Goal: Information Seeking & Learning: Learn about a topic

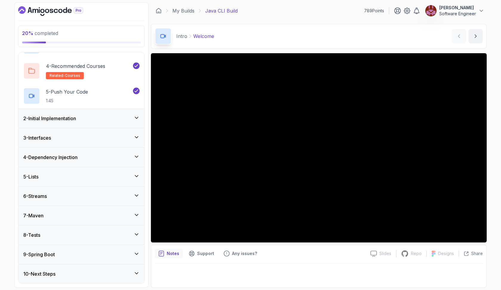
click at [66, 10] on icon "Dashboard" at bounding box center [65, 10] width 4 height 6
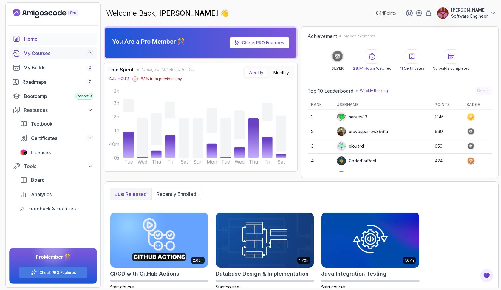
click at [67, 52] on div "My Courses 14" at bounding box center [59, 53] width 70 height 7
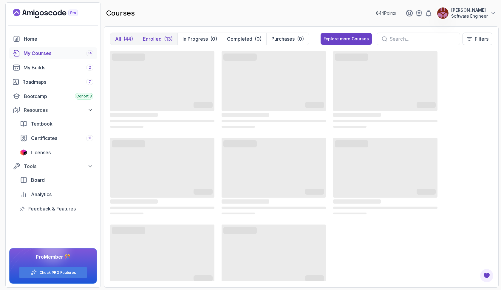
click at [151, 39] on p "Enrolled" at bounding box center [152, 38] width 19 height 7
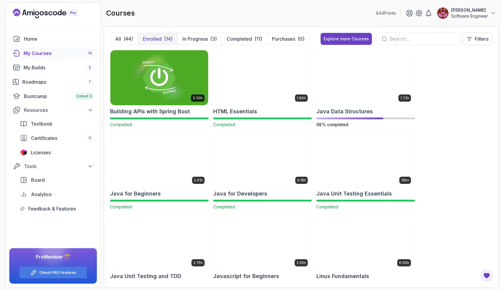
scroll to position [7, 0]
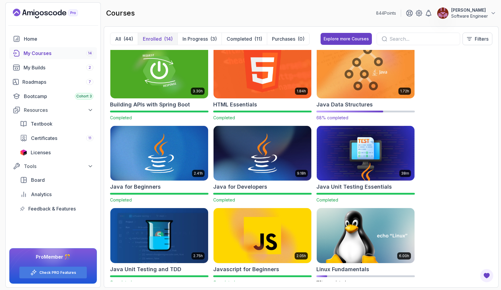
click at [353, 69] on img at bounding box center [366, 71] width 103 height 58
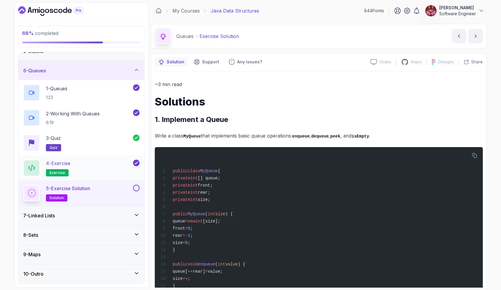
scroll to position [88, 0]
click at [136, 189] on button at bounding box center [136, 187] width 7 height 7
click at [136, 216] on icon at bounding box center [137, 215] width 6 height 6
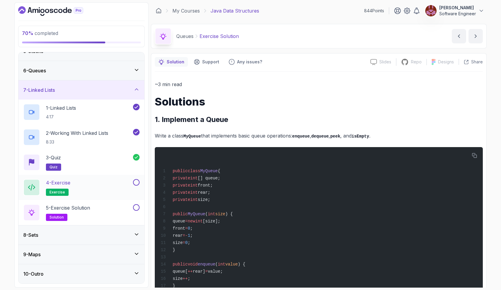
click at [136, 183] on button at bounding box center [136, 182] width 7 height 7
click at [136, 207] on button at bounding box center [136, 207] width 7 height 7
click at [114, 208] on div "5 - Exercise Solution solution" at bounding box center [77, 212] width 109 height 17
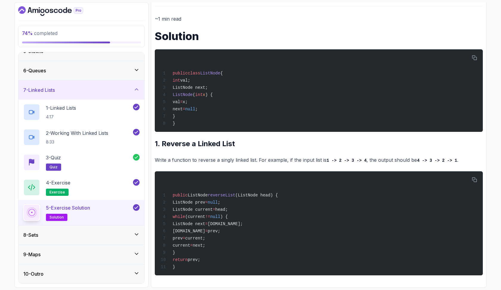
click at [137, 234] on icon at bounding box center [137, 234] width 6 height 6
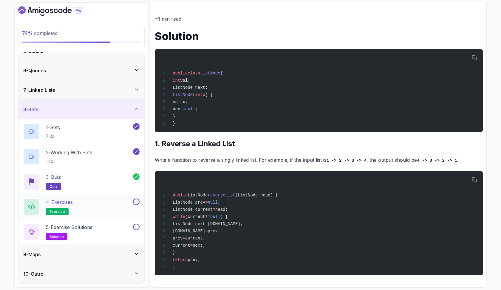
click at [137, 201] on button at bounding box center [136, 201] width 7 height 7
click at [138, 225] on button at bounding box center [136, 226] width 7 height 7
click at [117, 216] on div "4 - Exercises exercise" at bounding box center [82, 206] width 126 height 25
click at [114, 232] on div "5 - Exercise Solutions solution" at bounding box center [77, 231] width 109 height 17
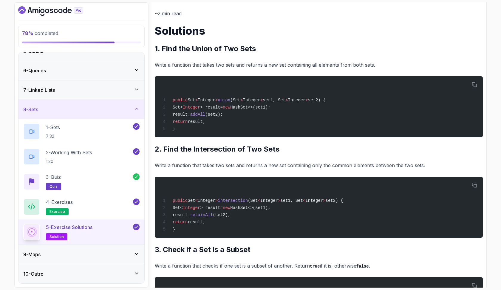
click at [114, 232] on div "5 - Exercise Solutions solution" at bounding box center [77, 231] width 109 height 17
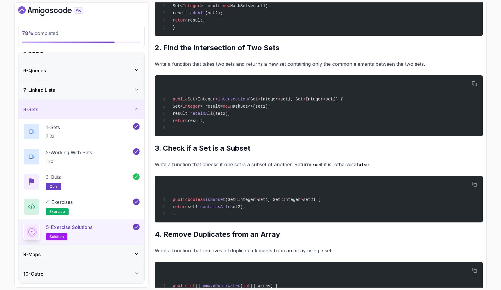
scroll to position [173, 0]
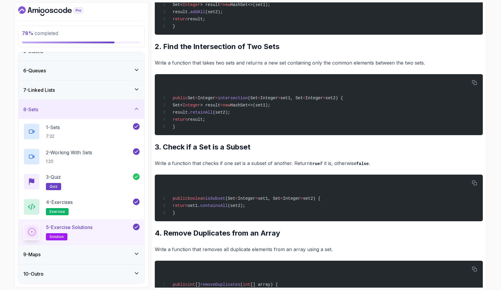
click at [135, 252] on icon at bounding box center [137, 253] width 6 height 6
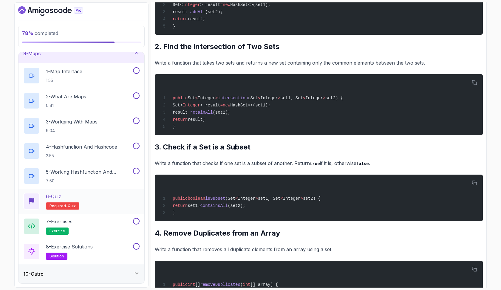
scroll to position [0, 0]
click at [137, 271] on icon at bounding box center [137, 273] width 6 height 6
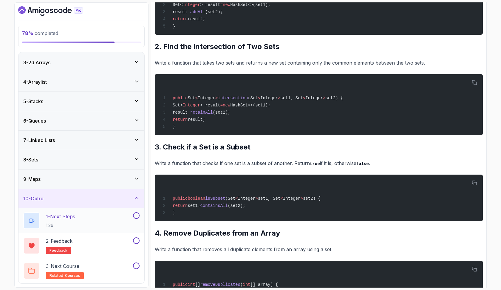
scroll to position [38, 0]
click at [138, 216] on button at bounding box center [136, 215] width 7 height 7
click at [137, 241] on button at bounding box center [136, 240] width 7 height 7
click at [137, 267] on button at bounding box center [136, 265] width 7 height 7
click at [137, 175] on div "9 - Maps" at bounding box center [81, 178] width 116 height 7
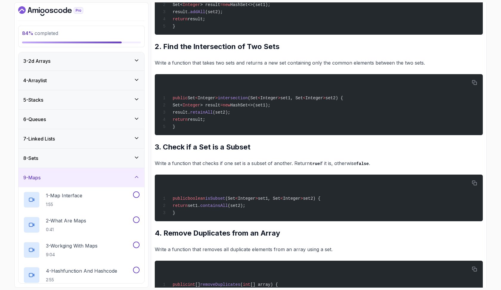
scroll to position [44, 0]
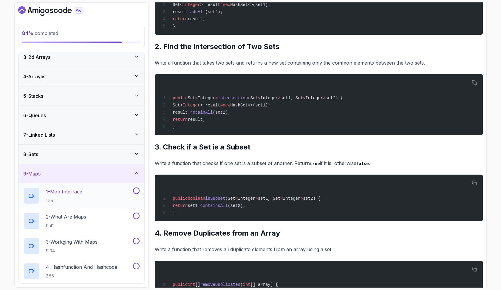
click at [107, 192] on div "1 - Map Interface 1:55" at bounding box center [77, 195] width 109 height 17
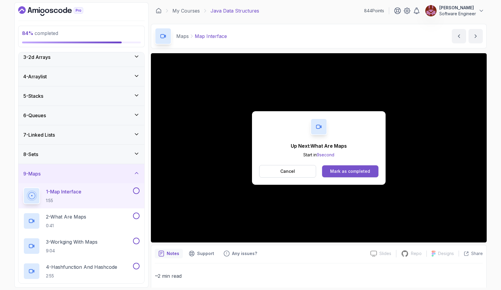
click at [332, 172] on div "Mark as completed" at bounding box center [350, 171] width 40 height 6
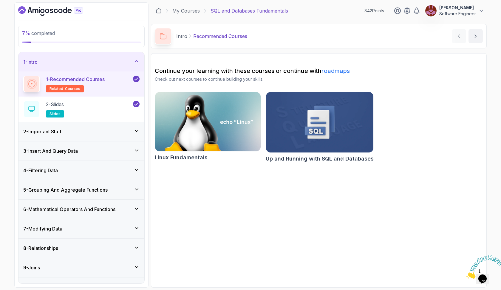
click at [136, 150] on icon at bounding box center [137, 150] width 6 height 6
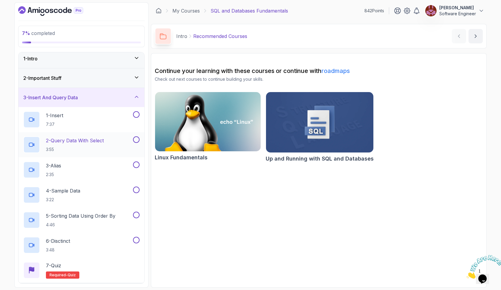
scroll to position [2, 0]
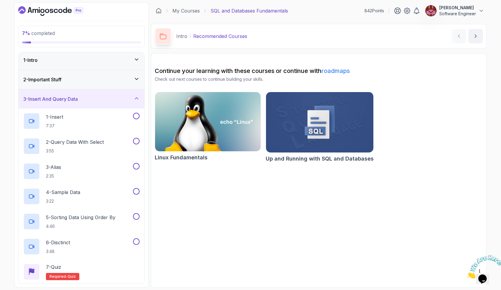
click at [136, 77] on icon at bounding box center [137, 79] width 6 height 6
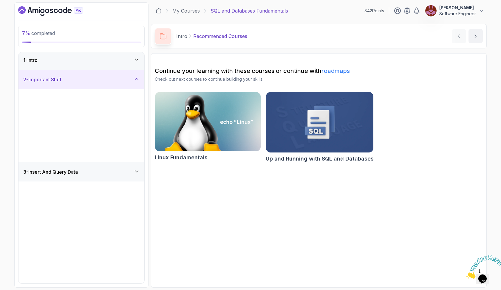
scroll to position [0, 0]
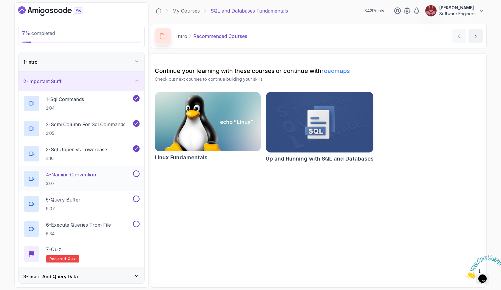
click at [104, 175] on div "4 - Naming Convention 3:07" at bounding box center [77, 178] width 109 height 17
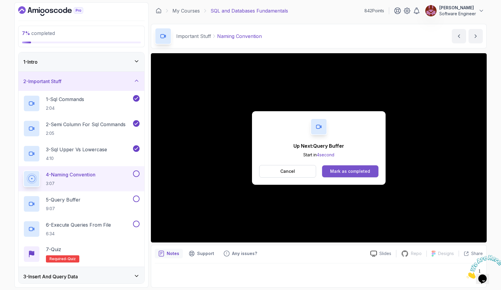
click at [347, 170] on div "Mark as completed" at bounding box center [350, 171] width 40 height 6
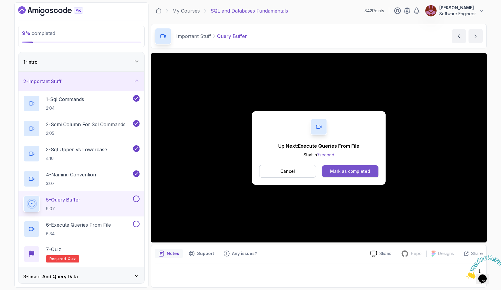
click at [368, 170] on div "Mark as completed" at bounding box center [350, 171] width 40 height 6
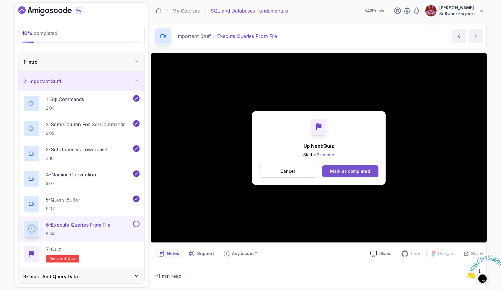
click at [338, 172] on div "Mark as completed" at bounding box center [350, 171] width 40 height 6
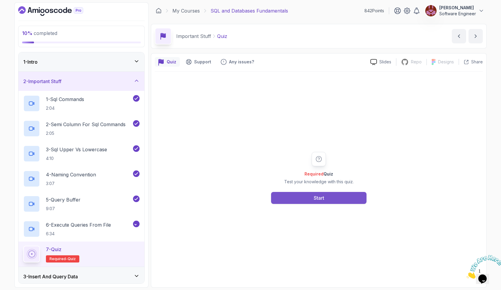
click at [329, 196] on button "Start" at bounding box center [319, 198] width 96 height 12
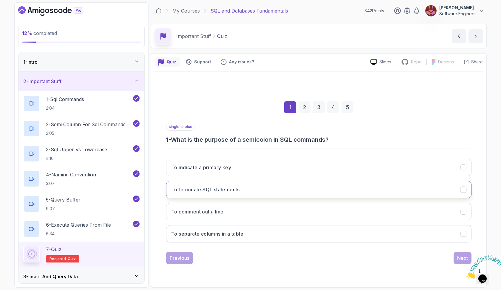
click at [326, 193] on button "To terminate SQL statements" at bounding box center [319, 189] width 306 height 17
click at [457, 259] on button "Next" at bounding box center [463, 258] width 18 height 12
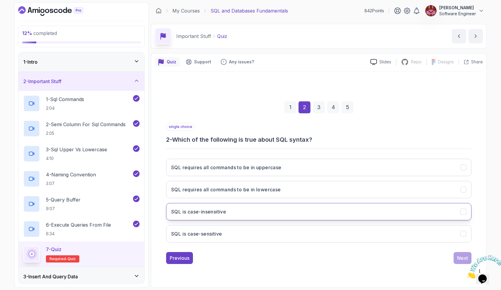
click at [264, 213] on button "SQL is case-insensitive" at bounding box center [319, 211] width 306 height 17
click at [455, 258] on button "Next" at bounding box center [463, 258] width 18 height 12
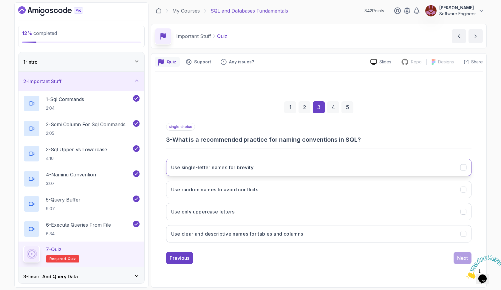
click at [291, 173] on button "Use single-letter names for brevity" at bounding box center [319, 166] width 306 height 17
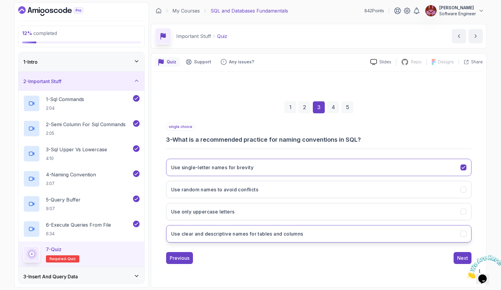
click at [350, 236] on button "Use clear and descriptive names for tables and columns" at bounding box center [319, 233] width 306 height 17
click at [461, 257] on div "Next" at bounding box center [463, 257] width 11 height 7
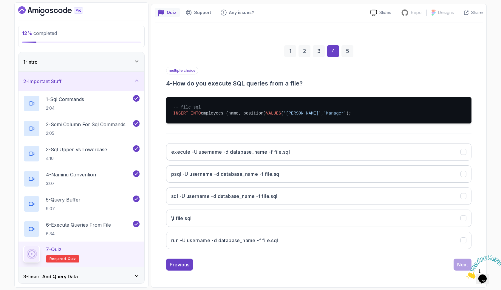
scroll to position [49, 0]
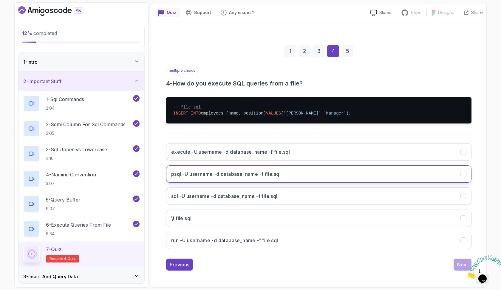
click at [295, 176] on button "psql -U username -d database_name -f file.sql" at bounding box center [319, 173] width 306 height 17
click at [461, 266] on div "Next" at bounding box center [463, 264] width 11 height 7
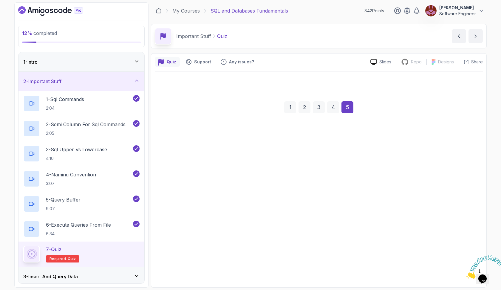
scroll to position [0, 0]
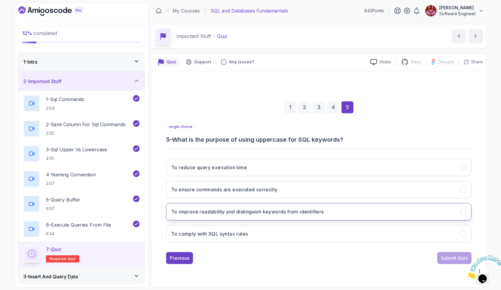
click at [293, 213] on h3 "To improve readability and distinguish keywords from identifiers" at bounding box center [247, 211] width 153 height 7
click at [438, 256] on button "Submit Quiz" at bounding box center [455, 258] width 34 height 12
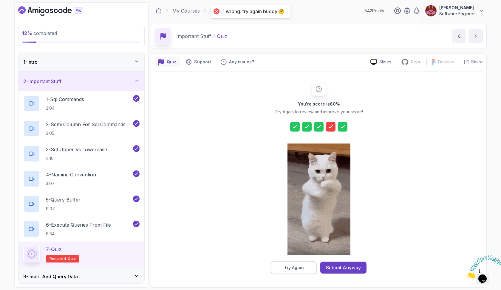
click at [290, 264] on div "Try Again" at bounding box center [294, 267] width 20 height 6
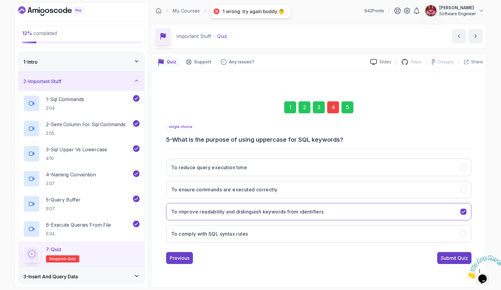
click at [334, 104] on div "4" at bounding box center [333, 107] width 12 height 12
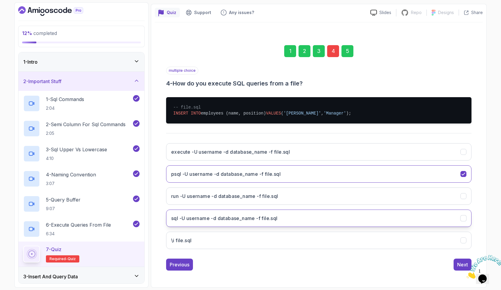
scroll to position [49, 0]
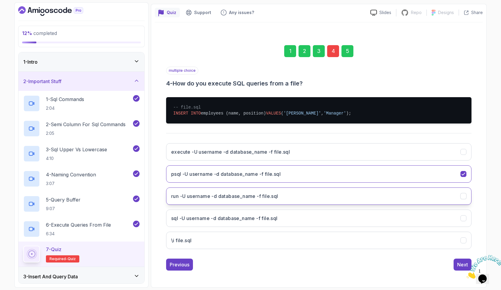
click at [308, 197] on button "run -U username -d database_name -f file.sql" at bounding box center [319, 195] width 306 height 17
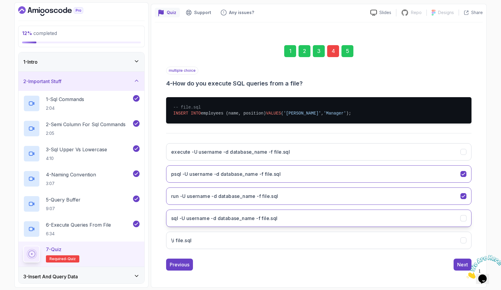
click at [418, 221] on button "sql -U username -d database_name -f file.sql" at bounding box center [319, 217] width 306 height 17
click at [417, 195] on button "run -U username -d database_name -f file.sql" at bounding box center [319, 195] width 306 height 17
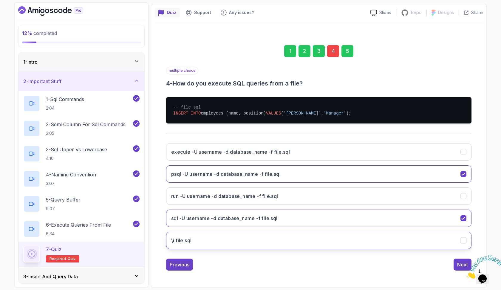
click at [436, 241] on button "\i file.sql" at bounding box center [319, 239] width 306 height 17
click at [460, 262] on div "Next" at bounding box center [463, 264] width 11 height 7
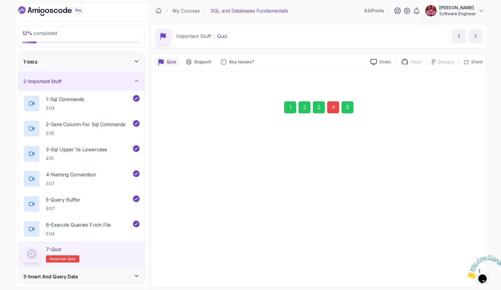
scroll to position [0, 0]
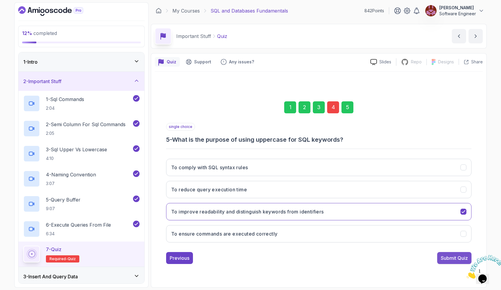
click at [459, 259] on div "Submit Quiz" at bounding box center [454, 257] width 27 height 7
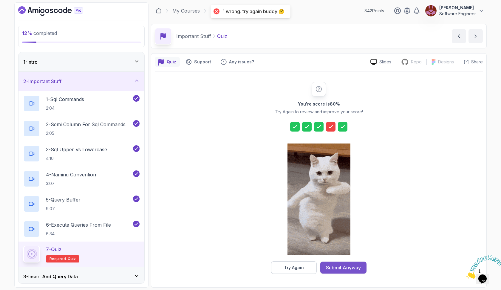
click at [341, 269] on div "Submit Anyway" at bounding box center [343, 267] width 35 height 7
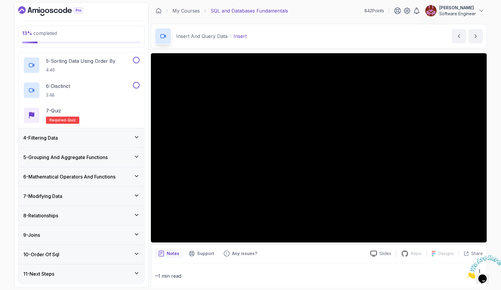
scroll to position [158, 0]
